Goal: Task Accomplishment & Management: Use online tool/utility

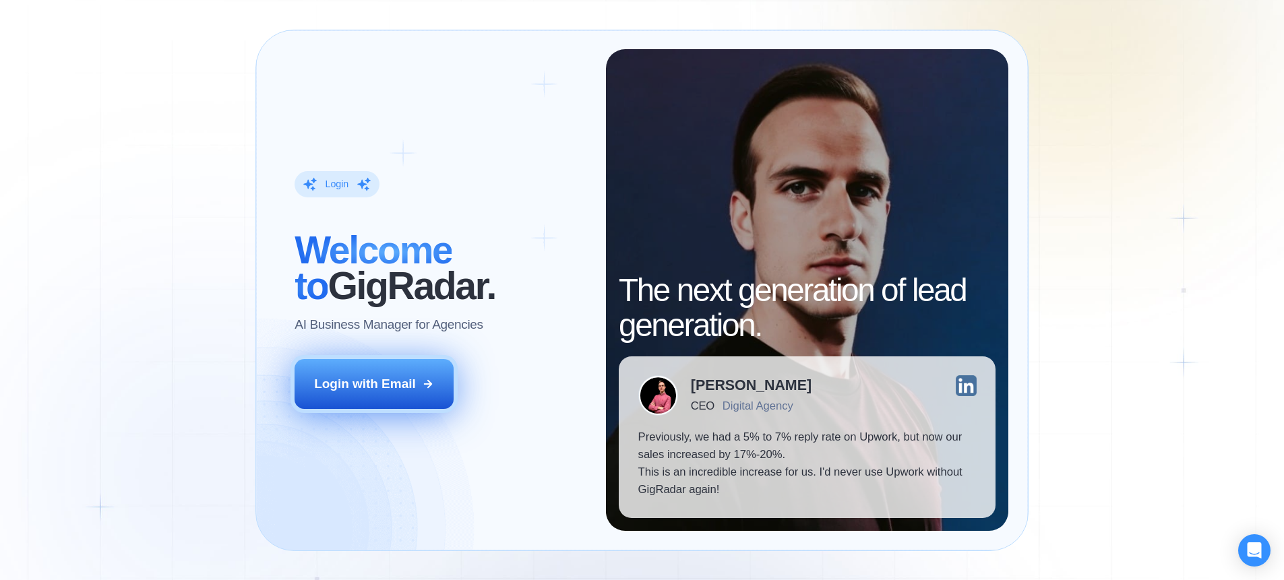
click at [416, 375] on button "Login with Email" at bounding box center [374, 384] width 159 height 50
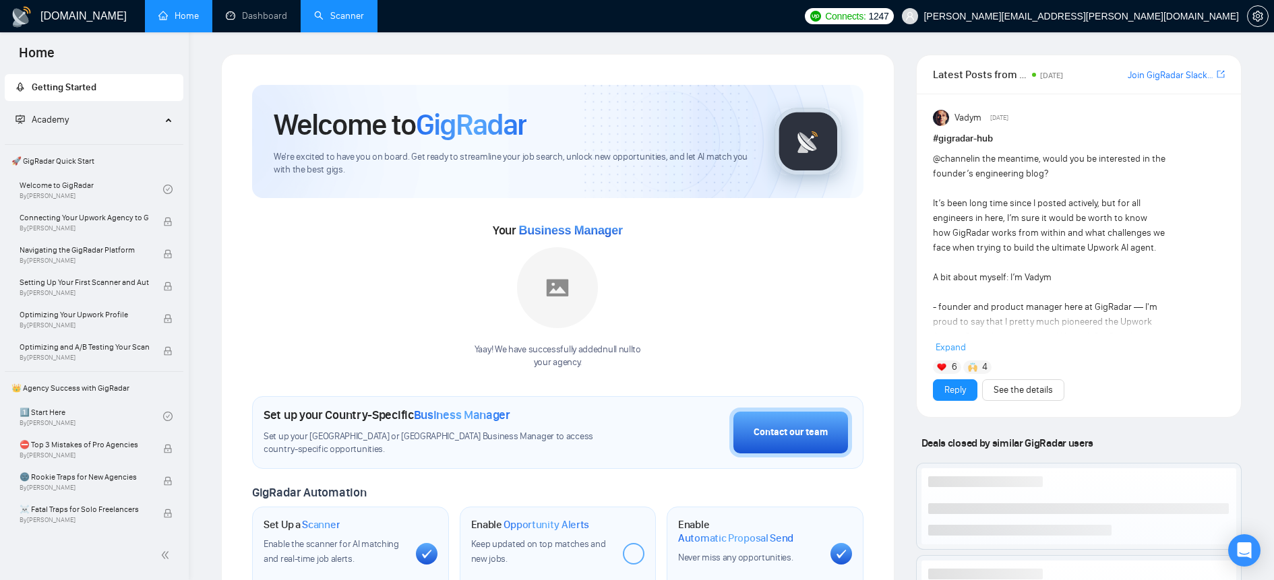
click at [336, 11] on link "Scanner" at bounding box center [339, 15] width 50 height 11
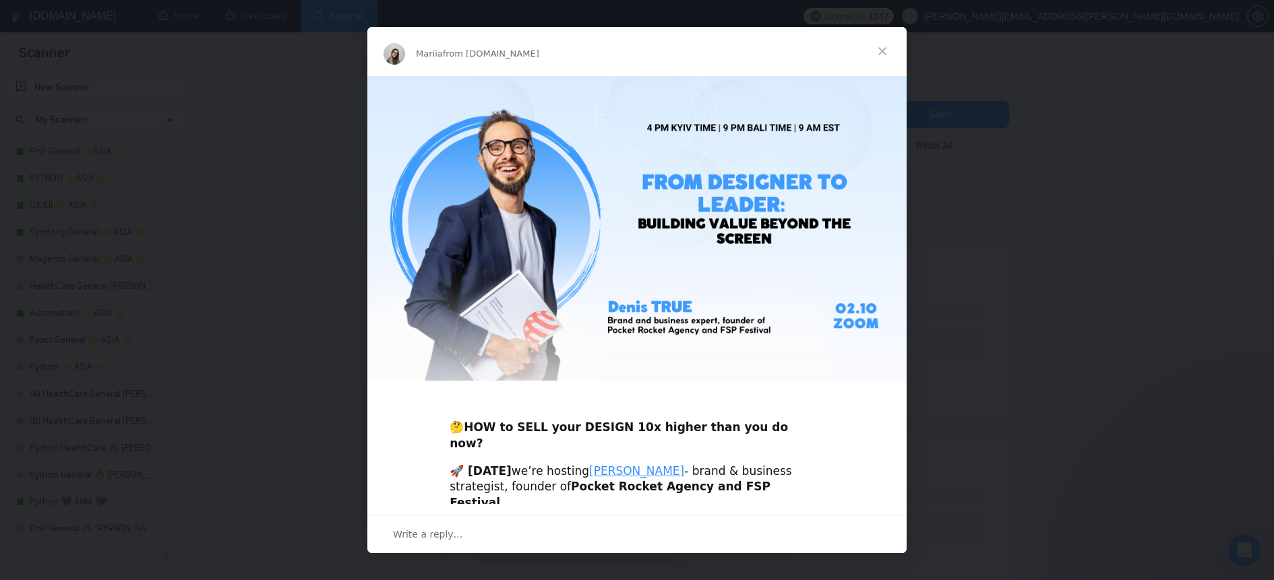
click at [881, 55] on span "Close" at bounding box center [882, 51] width 49 height 49
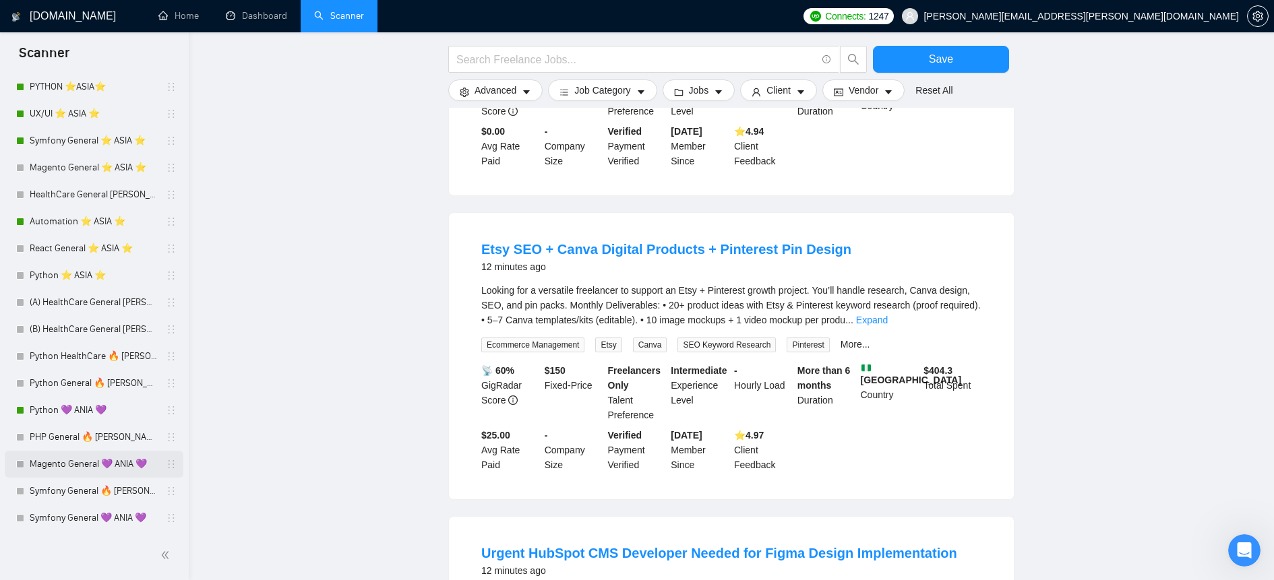
scroll to position [109, 0]
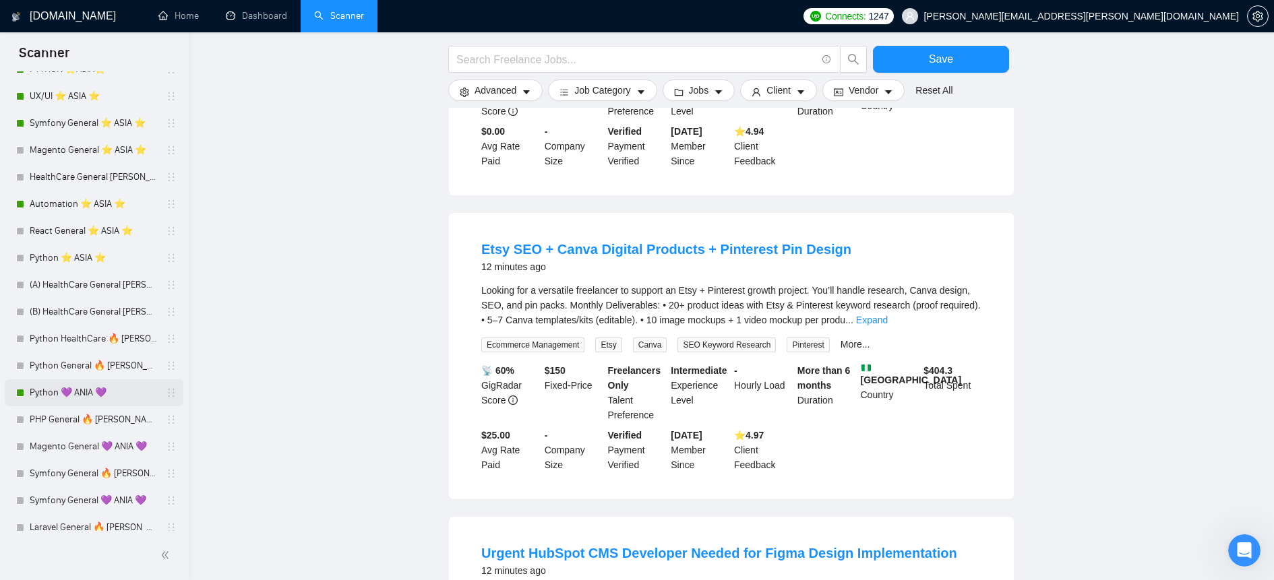
click at [26, 391] on div "Python 💜 ANIA 💜" at bounding box center [96, 392] width 160 height 27
click at [98, 391] on link "Python 💜 ANIA 💜" at bounding box center [94, 392] width 128 height 27
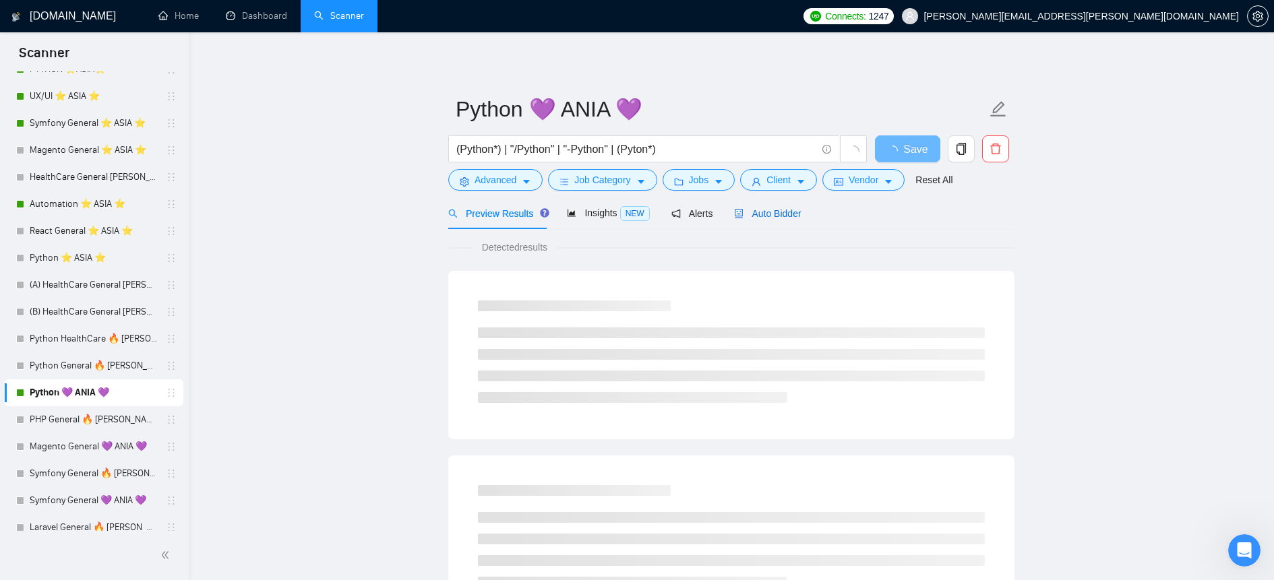
click at [786, 212] on span "Auto Bidder" at bounding box center [767, 213] width 67 height 11
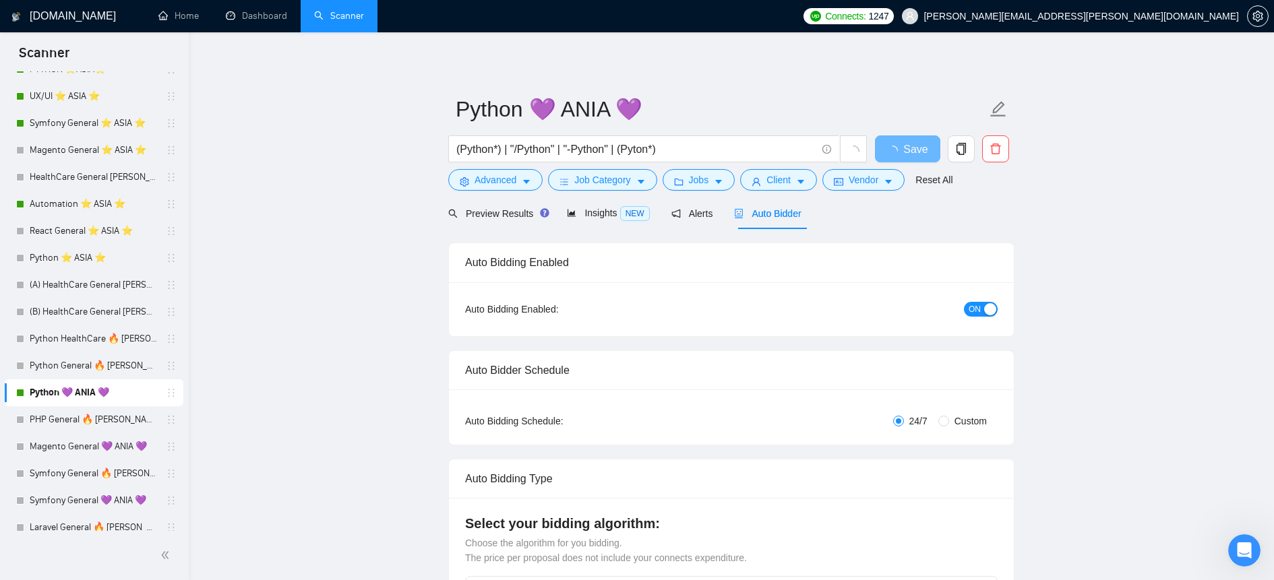
click at [977, 308] on span "ON" at bounding box center [974, 309] width 12 height 15
click at [919, 148] on button "Save" at bounding box center [907, 148] width 65 height 27
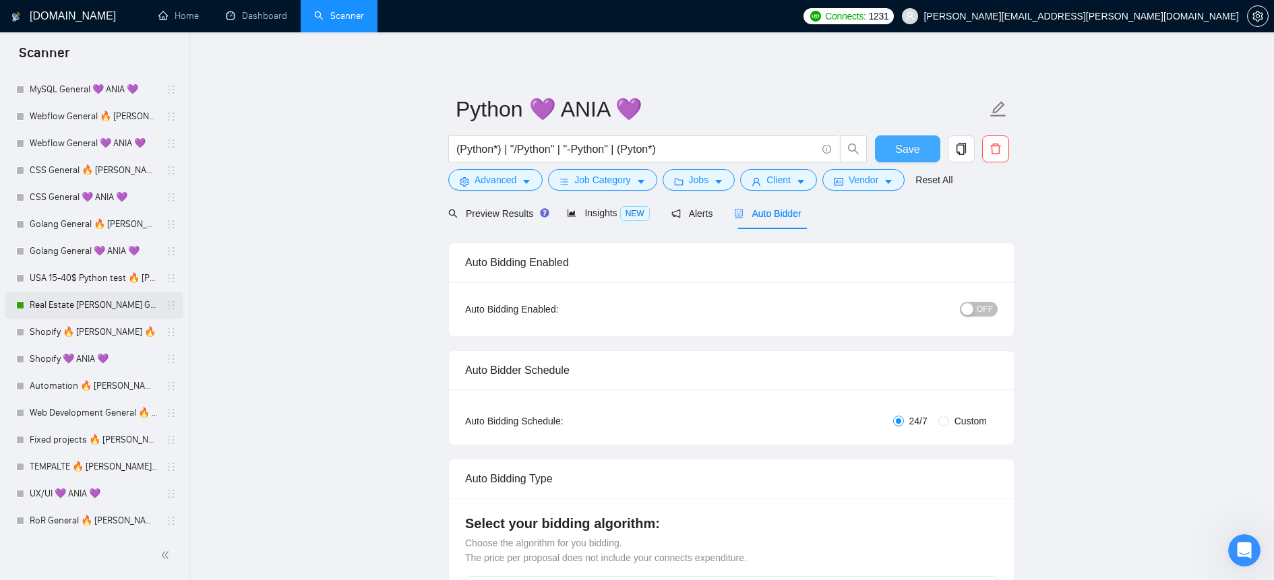
scroll to position [799, 0]
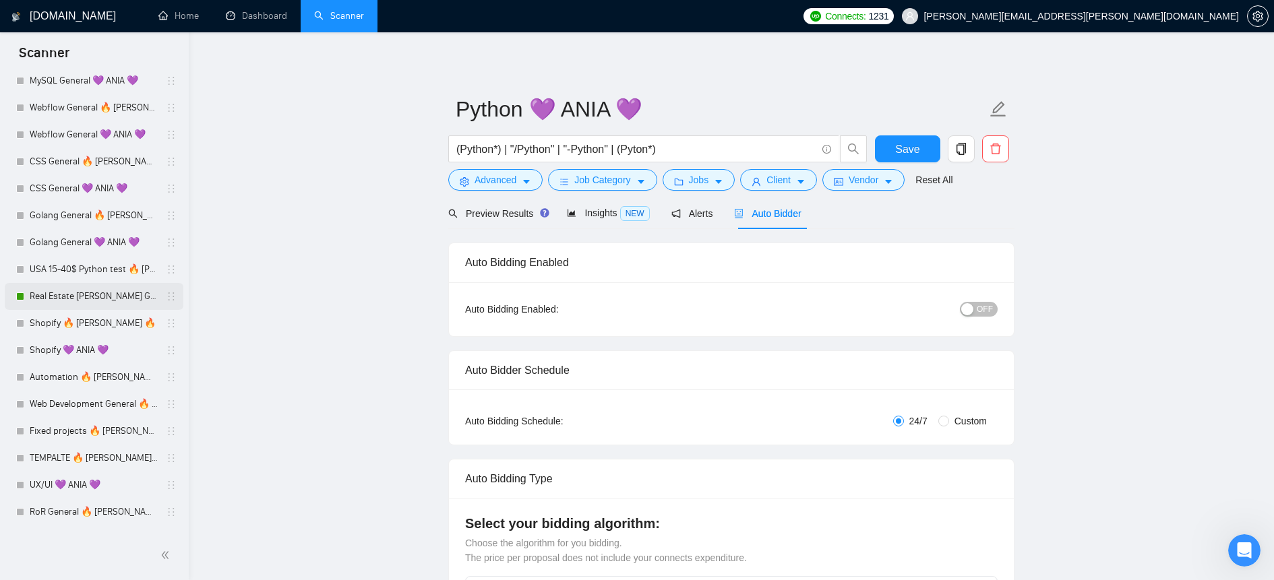
click at [86, 292] on link "Real Estate [PERSON_NAME] General 💜 ANIA 💜" at bounding box center [94, 296] width 128 height 27
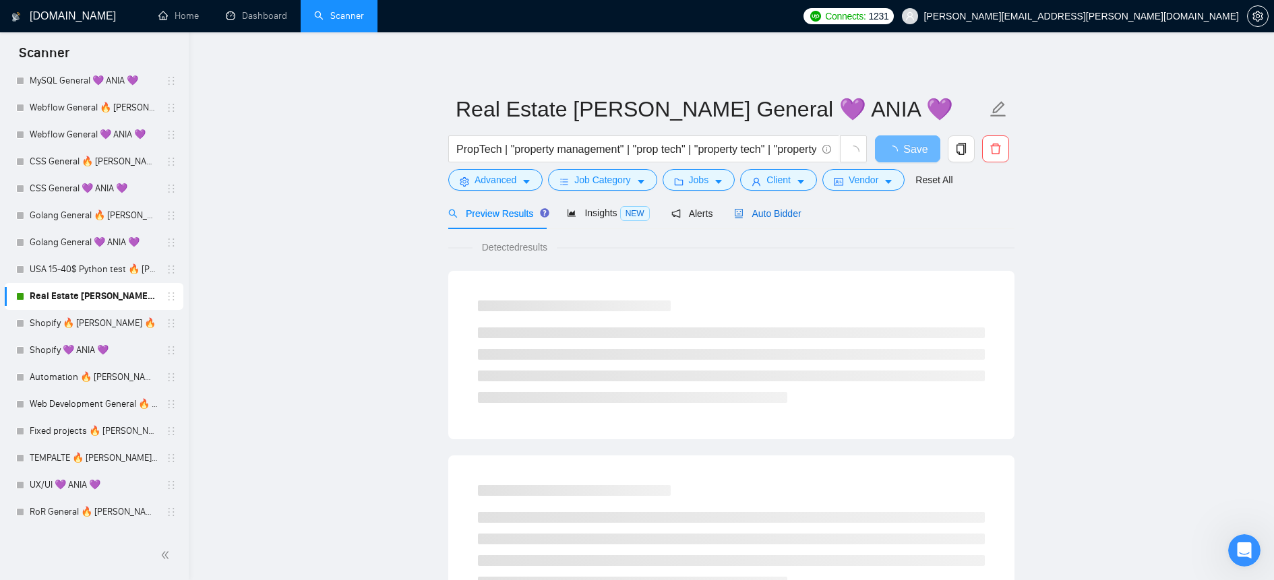
click at [784, 212] on span "Auto Bidder" at bounding box center [767, 213] width 67 height 11
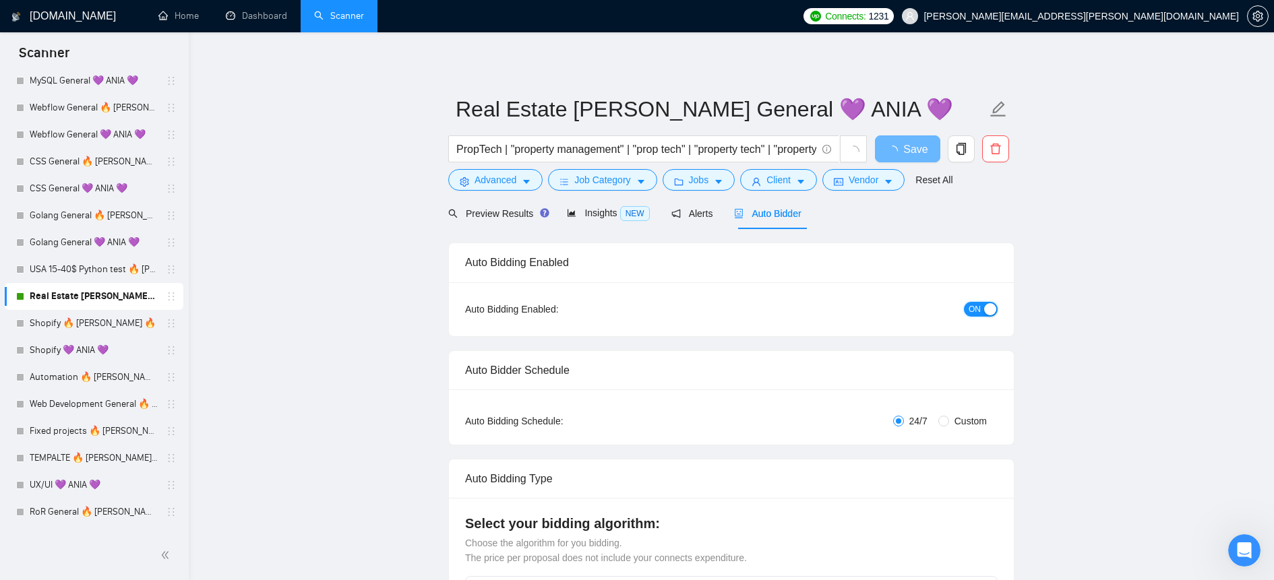
drag, startPoint x: 982, startPoint y: 305, endPoint x: 984, endPoint y: 332, distance: 27.7
click at [982, 305] on button "ON" at bounding box center [981, 309] width 34 height 15
click at [799, 217] on span "Auto Bidder" at bounding box center [767, 213] width 67 height 11
click at [908, 150] on span "Save" at bounding box center [907, 149] width 24 height 17
